Goal: Transaction & Acquisition: Purchase product/service

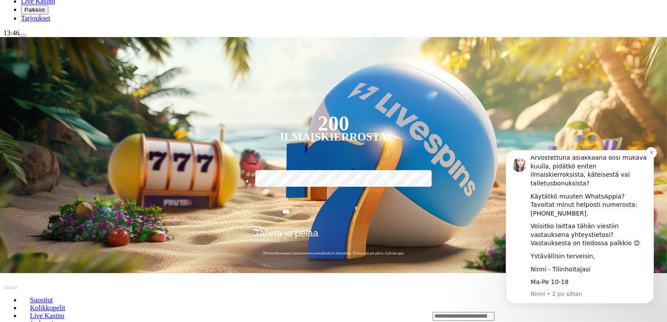
scroll to position [305, 0]
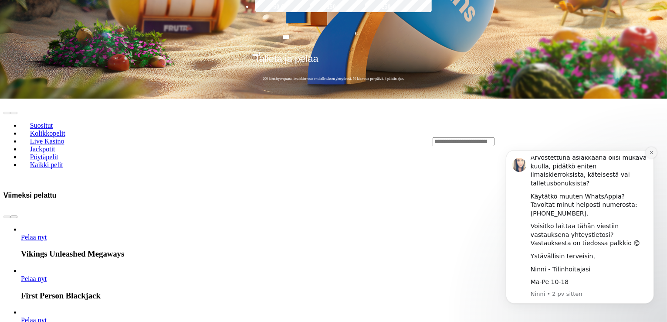
click at [649, 151] on icon "Dismiss notification" at bounding box center [651, 151] width 5 height 5
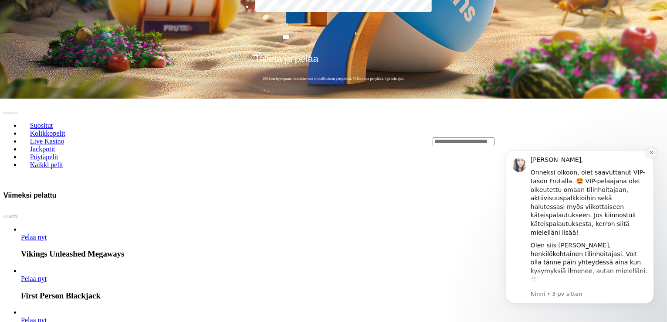
click at [650, 153] on icon "Dismiss notification" at bounding box center [650, 151] width 3 height 3
click at [637, 136] on html "Moikka Arkadi, Onneksi olkoon, olet saavuttanut VIP-tason Frutalla. 🤩 VIP-pelaa…" at bounding box center [580, 226] width 174 height 180
click at [635, 137] on html "Moikka Arkadi, Onneksi olkoon, olet saavuttanut VIP-tason Frutalla. 🤩 VIP-pelaa…" at bounding box center [580, 226] width 174 height 180
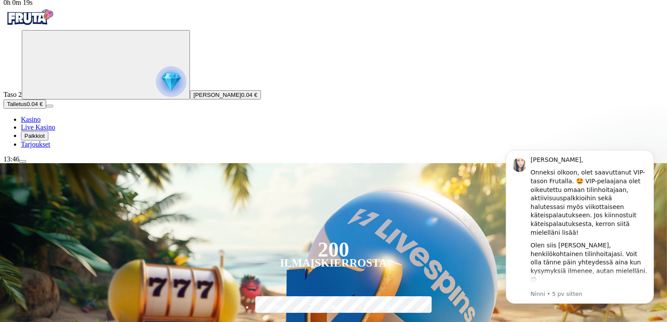
scroll to position [0, 0]
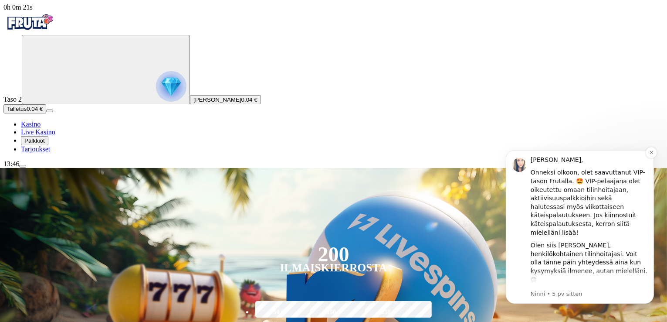
click at [605, 288] on div "Arvostettuna asiakkaana olisi mukava kuulla, pidätkö eniten ilmaiskierroksista,…" at bounding box center [588, 305] width 117 height 34
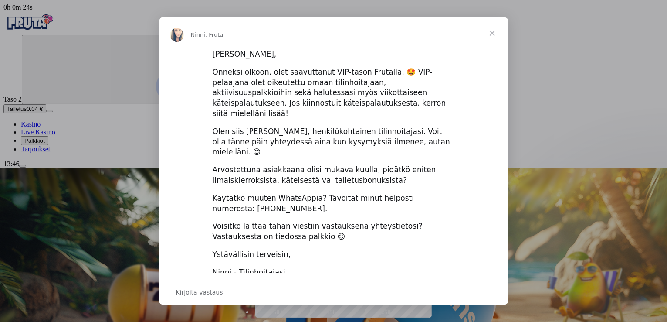
click at [495, 35] on span "Sulje" at bounding box center [492, 32] width 31 height 31
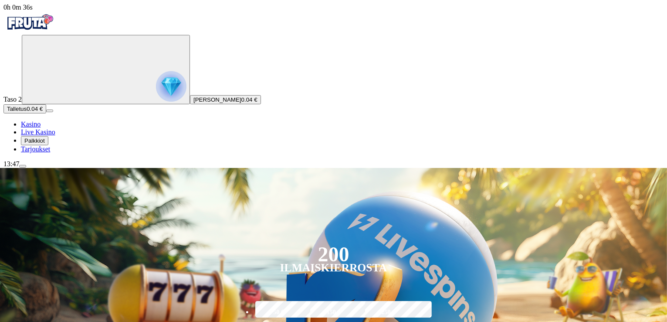
click at [46, 113] on button "Talletus 0.04 €" at bounding box center [24, 108] width 43 height 9
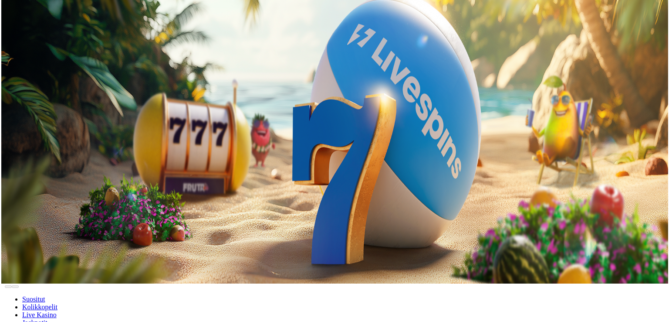
scroll to position [44, 0]
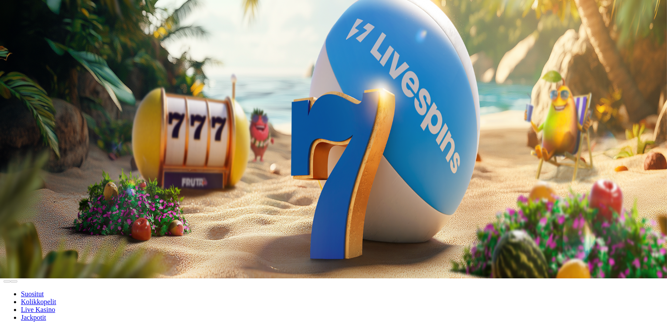
click at [27, 68] on span "Talletus" at bounding box center [17, 65] width 20 height 7
click at [216, 242] on div "Talletuksella etuja Talleta 250 € tai enemmän Saat 40 ilmaiskierrosta (1 €) Ota…" at bounding box center [343, 269] width 645 height 55
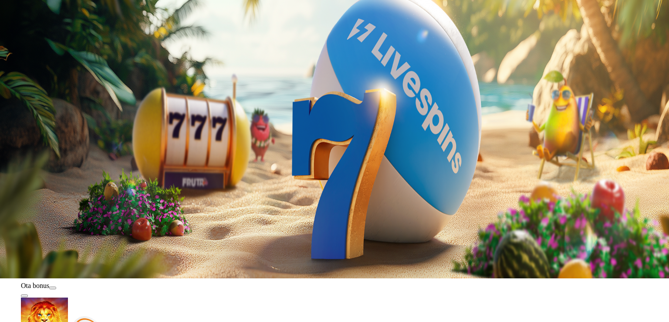
type input "***"
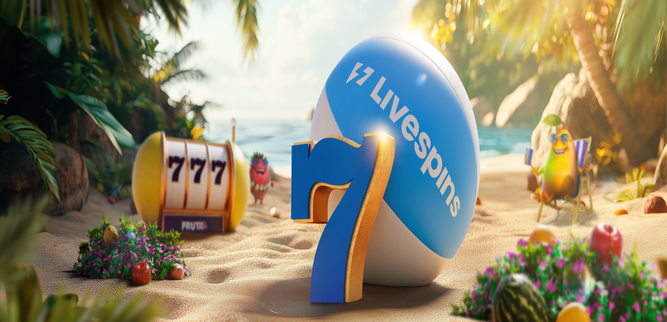
click at [23, 166] on span "menu icon" at bounding box center [23, 166] width 0 height 0
click at [54, 257] on button "Netto talletusraja" at bounding box center [28, 261] width 51 height 9
click at [37, 266] on button "Tappioraja" at bounding box center [20, 270] width 34 height 9
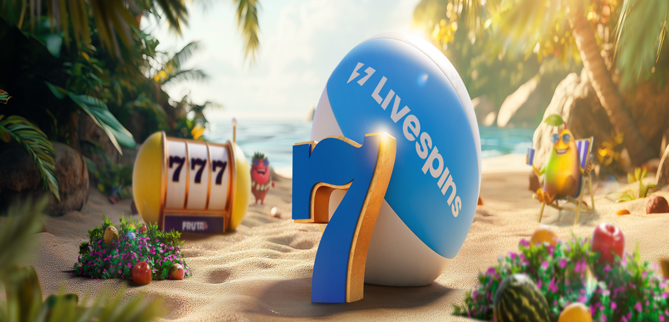
click at [37, 266] on button "Tappioraja" at bounding box center [20, 270] width 34 height 9
click at [89, 313] on label "Viikossa" at bounding box center [77, 316] width 24 height 7
click at [89, 294] on label "Päivässä" at bounding box center [77, 297] width 24 height 7
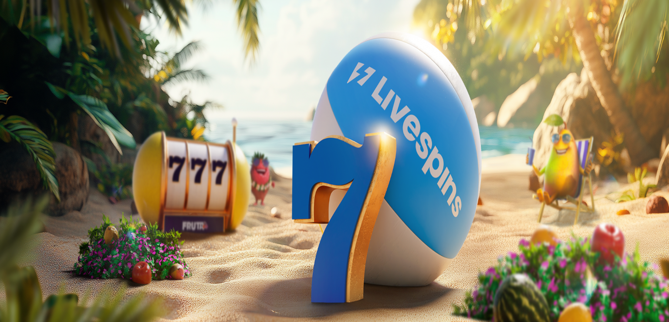
click at [7, 211] on span "close icon" at bounding box center [7, 211] width 0 height 0
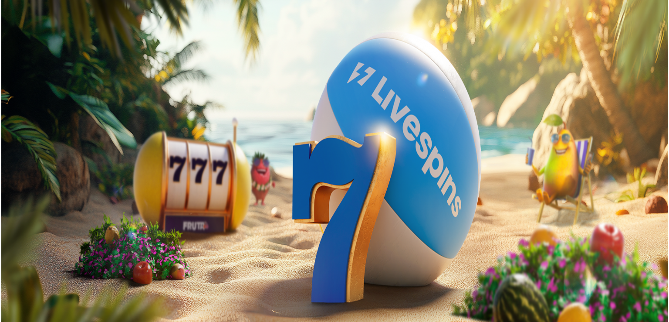
scroll to position [131, 0]
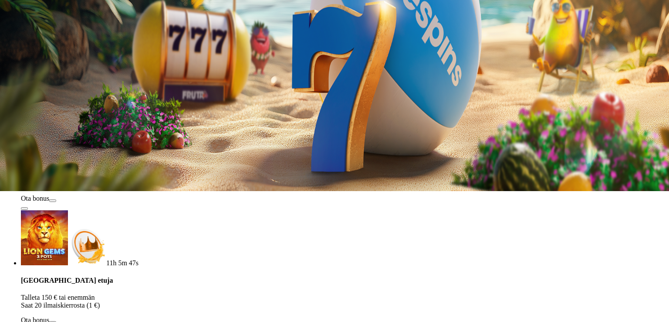
click at [7, 80] on span "close icon" at bounding box center [7, 80] width 0 height 0
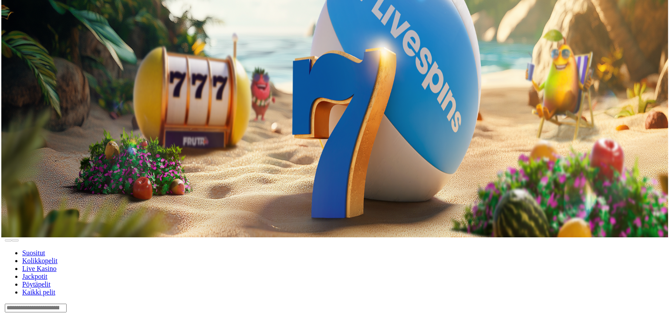
scroll to position [174, 0]
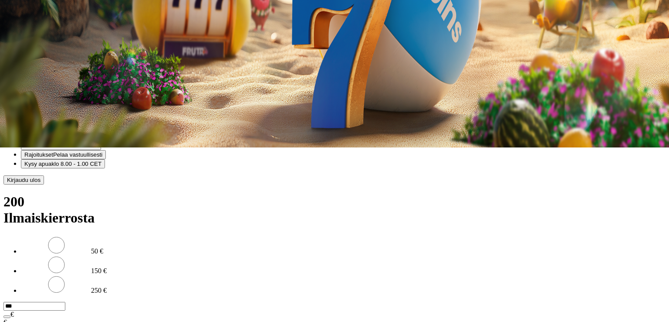
click at [41, 183] on span "Kirjaudu ulos" at bounding box center [24, 180] width 34 height 7
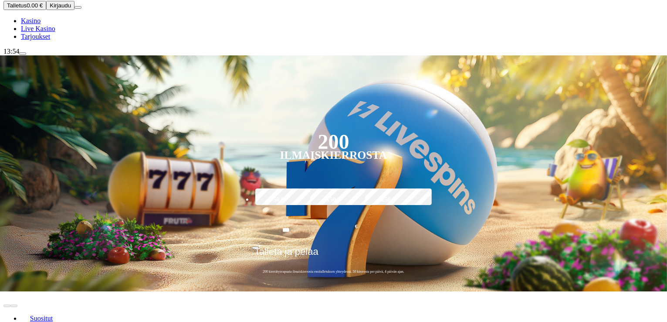
scroll to position [74, 0]
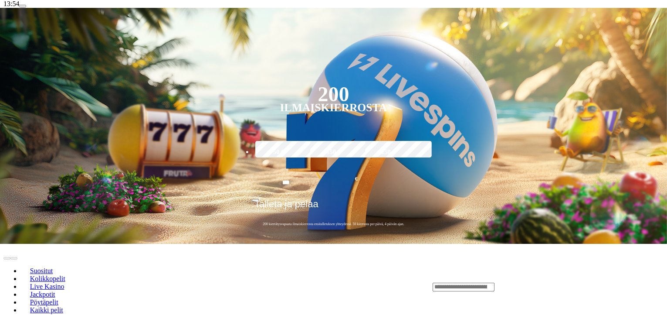
click at [508, 282] on div "Lobby" at bounding box center [548, 286] width 231 height 9
click at [495, 282] on input "Search" at bounding box center [464, 286] width 62 height 9
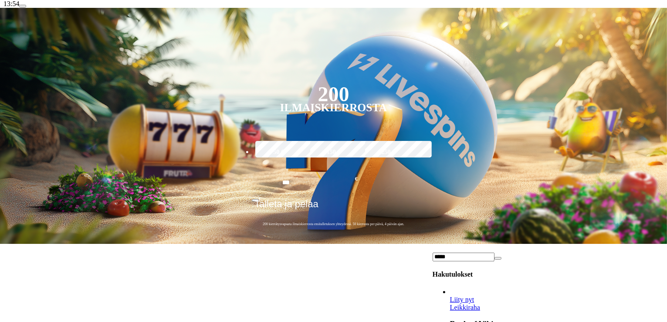
type input "*****"
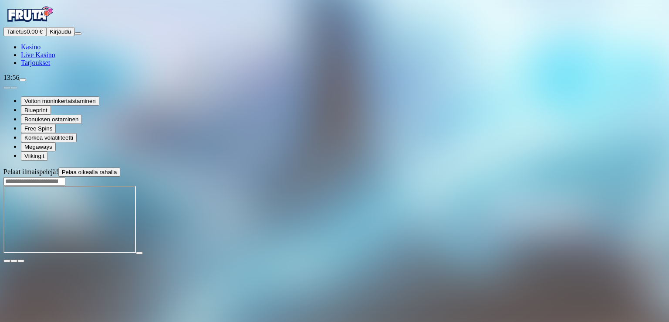
click at [7, 261] on span "close icon" at bounding box center [7, 261] width 0 height 0
